Goal: Task Accomplishment & Management: Manage account settings

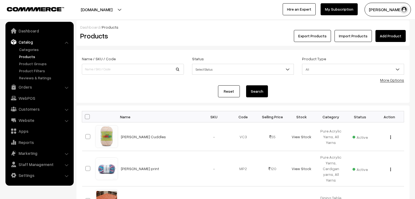
click at [34, 84] on link "Orders" at bounding box center [39, 87] width 65 height 10
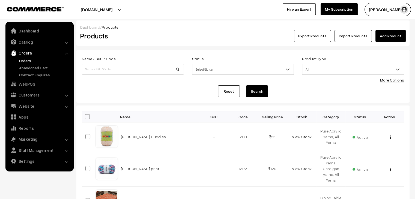
click at [26, 60] on link "Orders" at bounding box center [45, 61] width 54 height 6
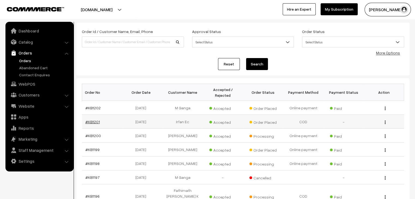
click at [95, 119] on link "#KB1201" at bounding box center [92, 121] width 14 height 5
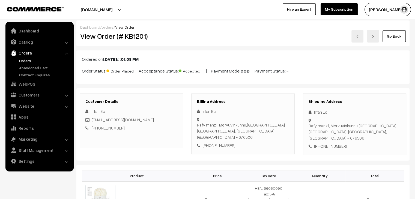
click at [24, 59] on link "Orders" at bounding box center [45, 61] width 54 height 6
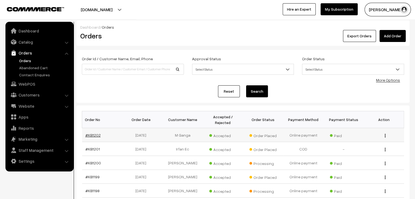
click at [90, 133] on link "#KB1202" at bounding box center [92, 135] width 15 height 5
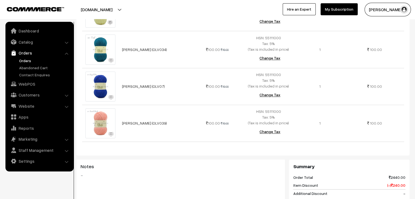
scroll to position [791, 0]
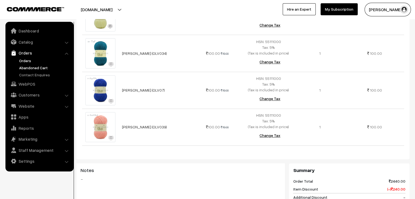
click at [37, 66] on link "Abandoned Cart" at bounding box center [45, 68] width 54 height 6
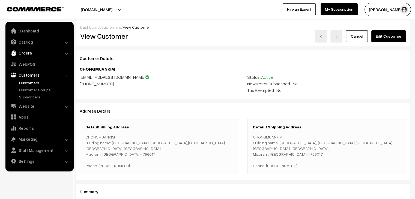
click at [26, 54] on link "Orders" at bounding box center [39, 53] width 65 height 10
click at [34, 68] on link "Abandoned Cart" at bounding box center [45, 68] width 54 height 6
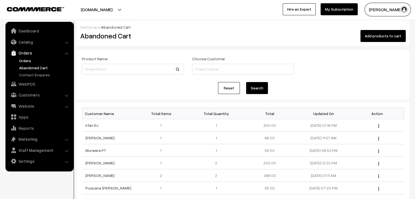
click at [28, 59] on link "Orders" at bounding box center [45, 61] width 54 height 6
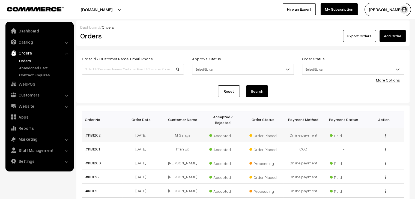
click at [92, 133] on link "#KB1202" at bounding box center [92, 135] width 15 height 5
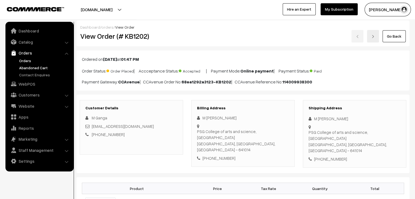
click at [31, 68] on link "Abandoned Cart" at bounding box center [45, 68] width 54 height 6
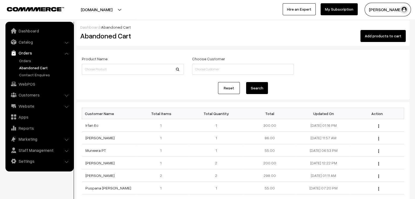
click at [21, 59] on link "Orders" at bounding box center [45, 61] width 54 height 6
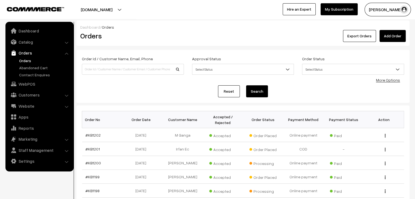
click at [27, 61] on link "Orders" at bounding box center [45, 61] width 54 height 6
click at [92, 133] on link "#KB1202" at bounding box center [92, 135] width 15 height 5
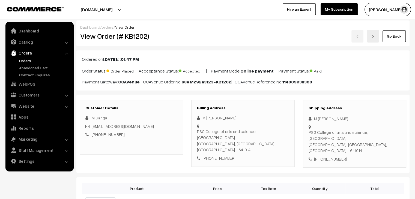
click at [35, 62] on link "Orders" at bounding box center [45, 61] width 54 height 6
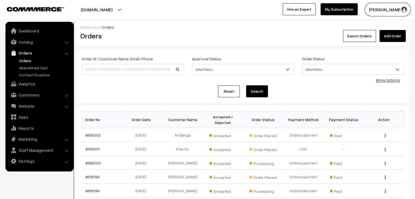
click at [18, 61] on link "Orders" at bounding box center [45, 61] width 54 height 6
click at [45, 39] on link "Catalog" at bounding box center [39, 42] width 65 height 10
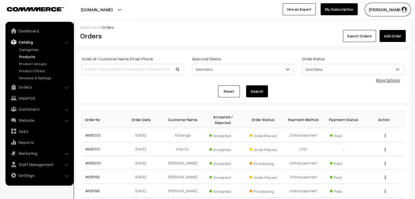
click at [37, 54] on link "Products" at bounding box center [45, 57] width 54 height 6
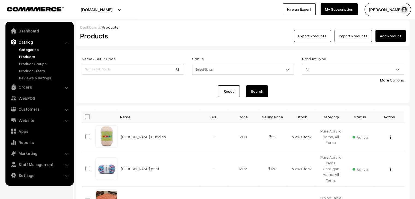
click at [36, 50] on link "Categories" at bounding box center [45, 50] width 54 height 6
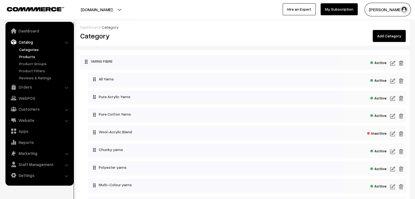
click at [23, 59] on link "Products" at bounding box center [45, 57] width 54 height 6
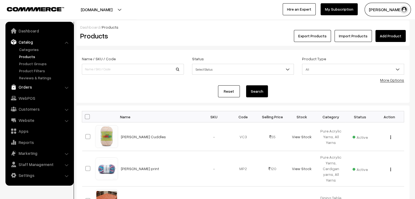
click at [35, 86] on link "Orders" at bounding box center [39, 87] width 65 height 10
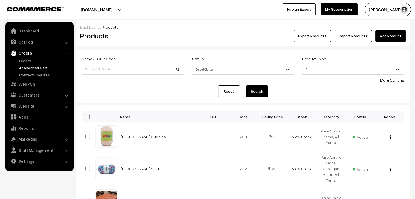
click at [37, 65] on link "Abandoned Cart" at bounding box center [45, 68] width 54 height 6
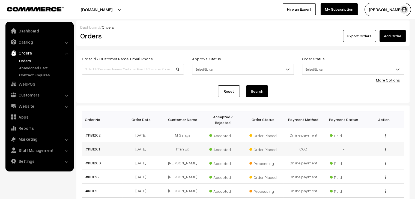
click at [94, 147] on link "#KB1201" at bounding box center [92, 149] width 14 height 5
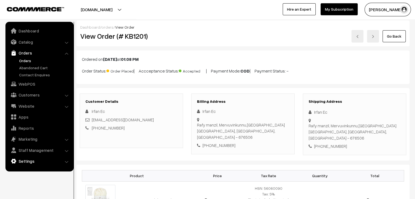
click at [29, 160] on link "Settings" at bounding box center [39, 161] width 65 height 10
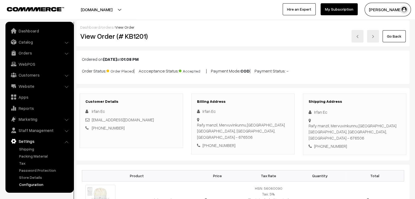
click at [29, 185] on link "Configuration" at bounding box center [45, 185] width 54 height 6
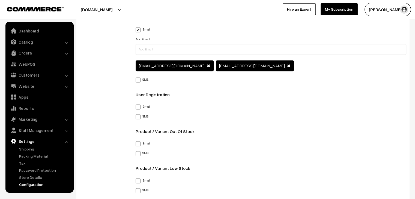
scroll to position [804, 0]
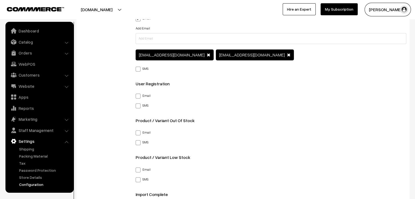
click at [287, 56] on span at bounding box center [289, 55] width 4 height 4
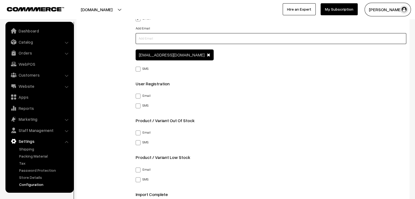
click at [197, 35] on input "text" at bounding box center [271, 38] width 271 height 11
type input "[EMAIL_ADDRESS][DOMAIN_NAME]"
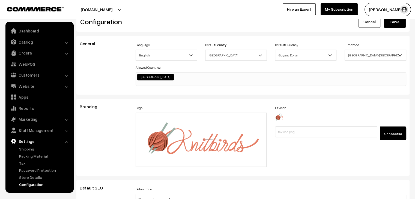
scroll to position [0, 0]
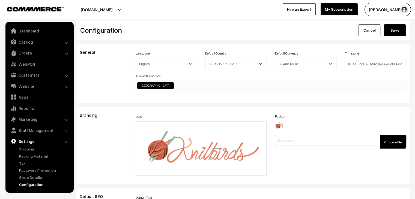
click at [389, 30] on button "Save" at bounding box center [395, 30] width 22 height 12
